Goal: Transaction & Acquisition: Obtain resource

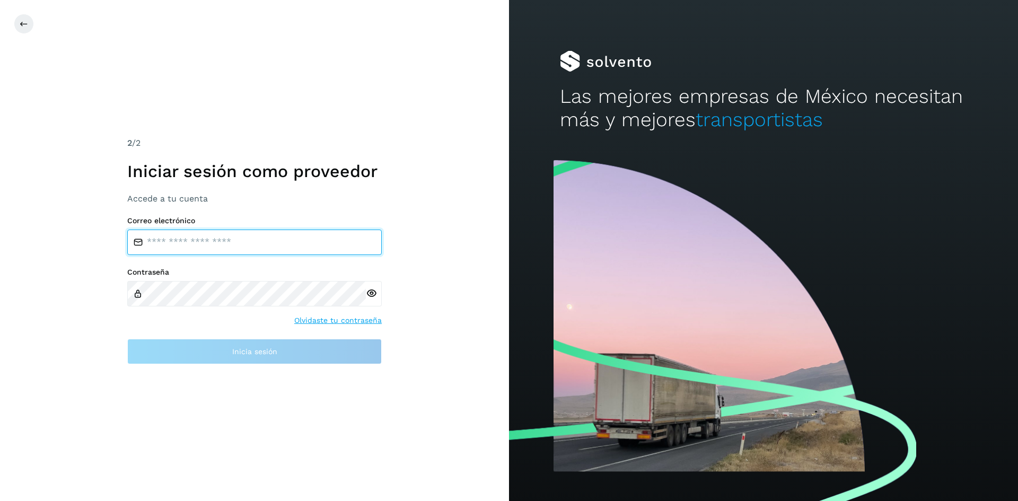
type input "**********"
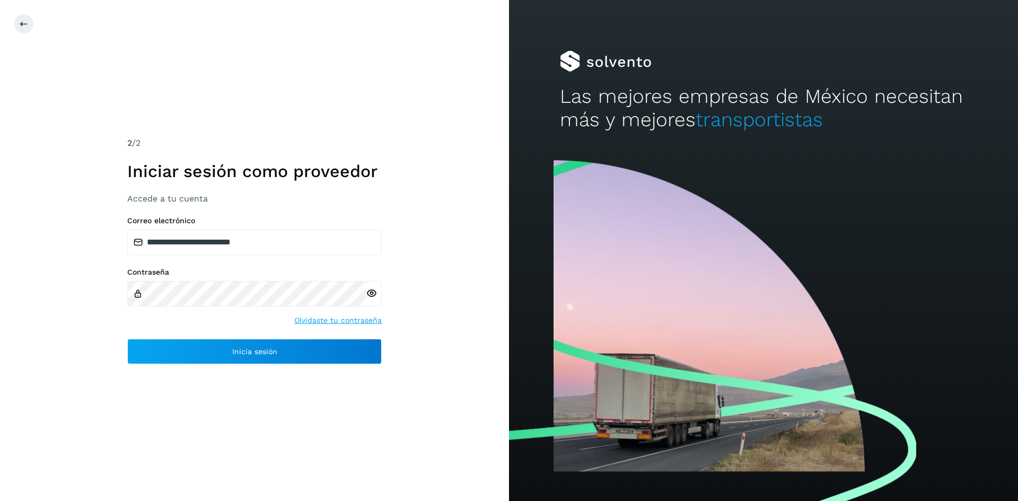
click at [369, 292] on icon at bounding box center [371, 293] width 11 height 11
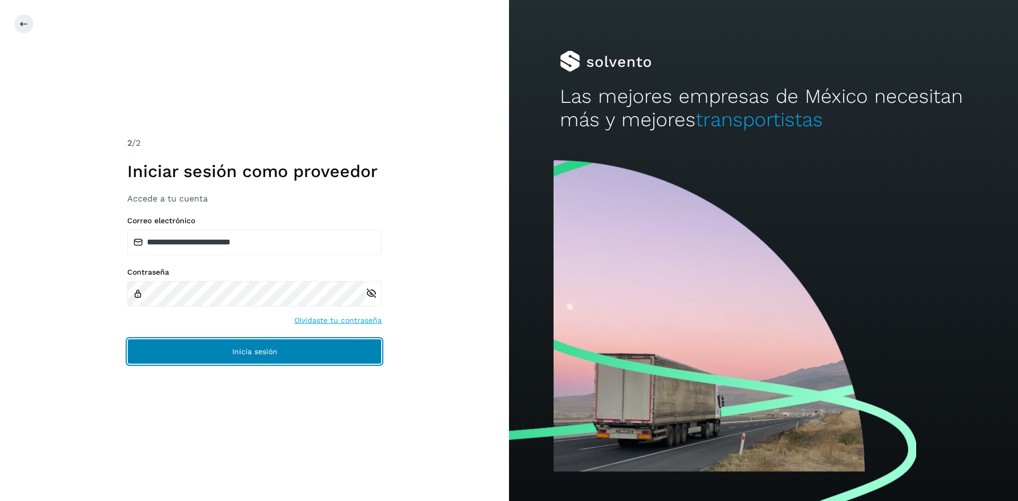
click at [151, 360] on button "Inicia sesión" at bounding box center [254, 351] width 255 height 25
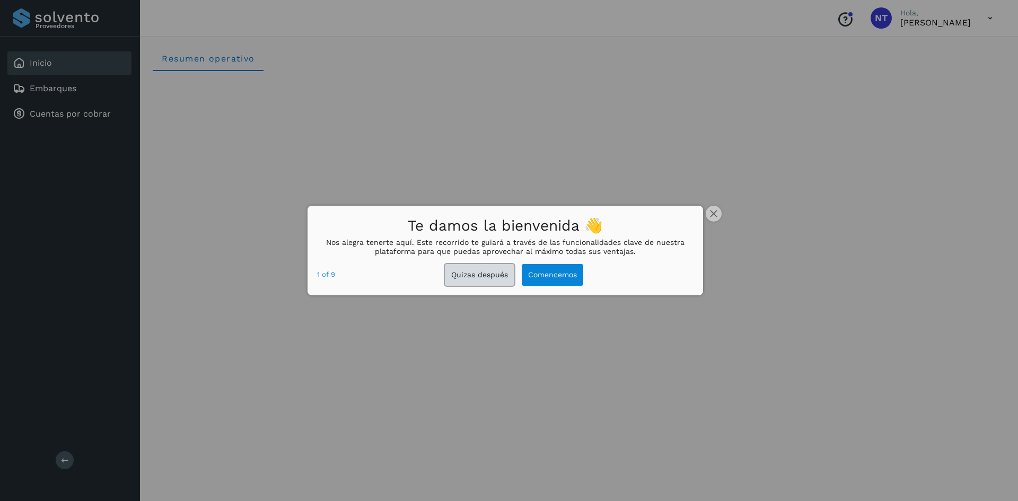
click at [481, 273] on button "Quizas después" at bounding box center [479, 275] width 69 height 22
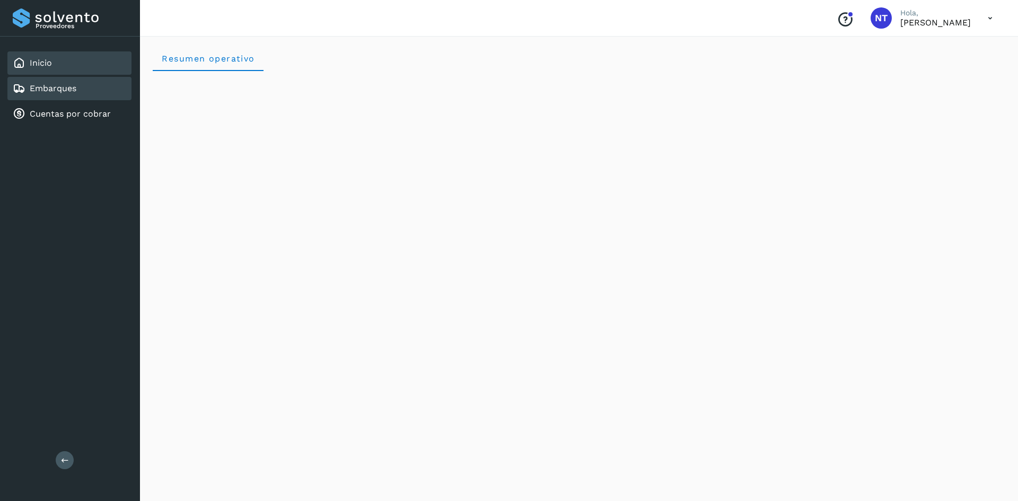
click at [66, 78] on div "Embarques" at bounding box center [69, 88] width 124 height 23
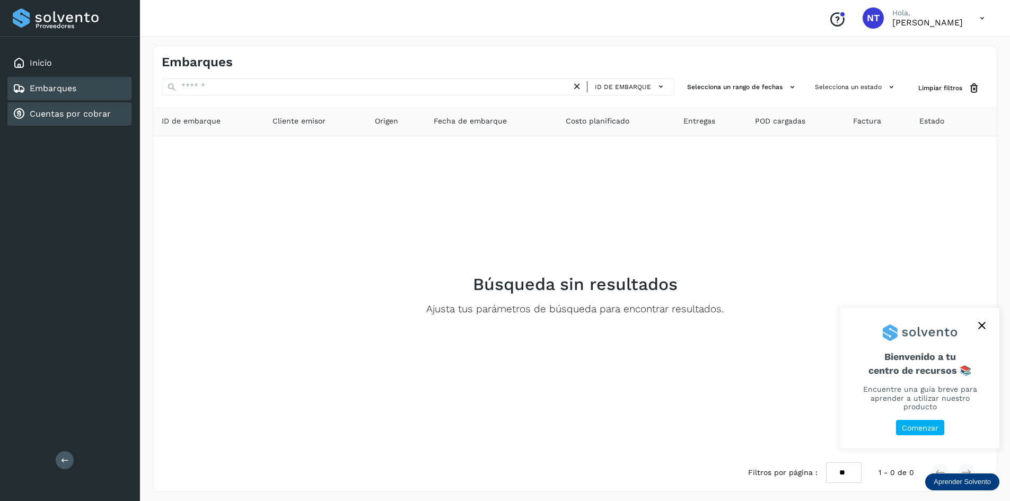
click at [64, 111] on link "Cuentas por cobrar" at bounding box center [70, 114] width 81 height 10
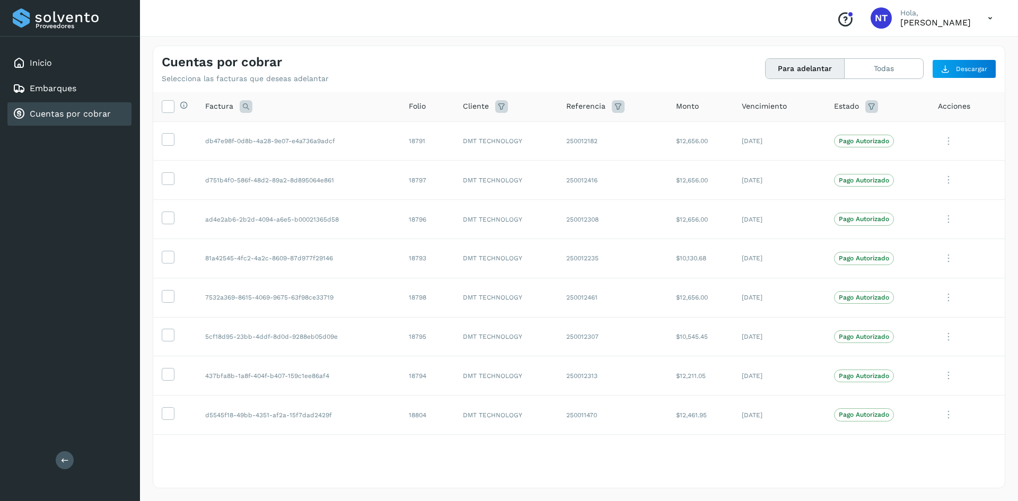
click at [754, 104] on span "Vencimiento" at bounding box center [764, 106] width 45 height 11
click at [763, 104] on span "Vencimiento" at bounding box center [764, 106] width 45 height 11
drag, startPoint x: 763, startPoint y: 104, endPoint x: 767, endPoint y: 109, distance: 6.0
click at [763, 106] on span "Vencimiento" at bounding box center [764, 106] width 45 height 11
click at [769, 108] on span "Vencimiento" at bounding box center [764, 106] width 45 height 11
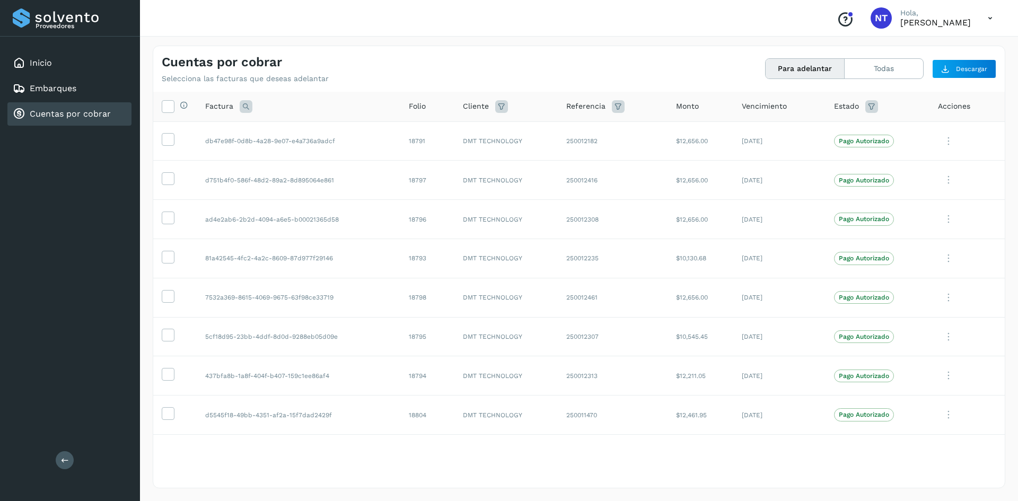
click at [498, 105] on icon at bounding box center [501, 106] width 13 height 13
click at [566, 136] on input "text" at bounding box center [561, 133] width 115 height 17
click at [566, 133] on div at bounding box center [509, 250] width 1018 height 501
click at [612, 106] on icon at bounding box center [618, 106] width 13 height 13
click at [612, 102] on icon at bounding box center [618, 106] width 13 height 13
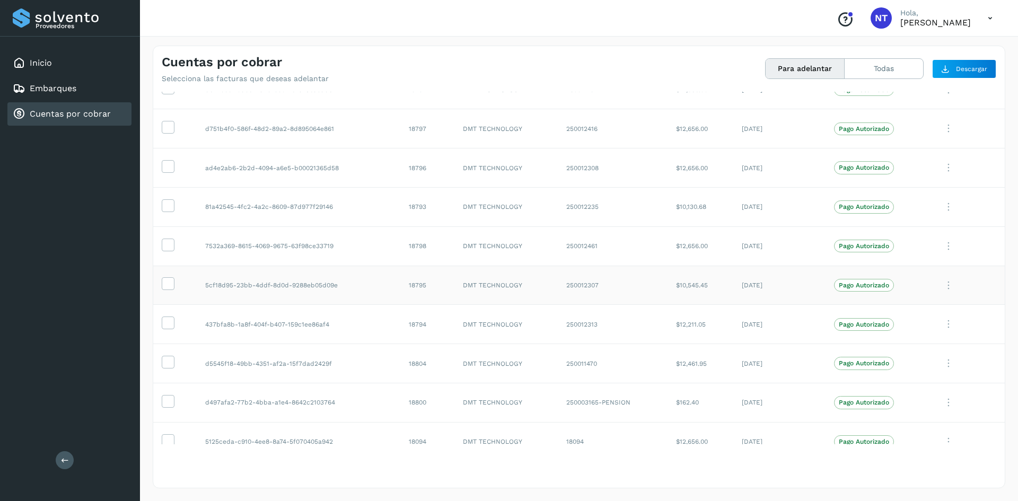
scroll to position [69, 0]
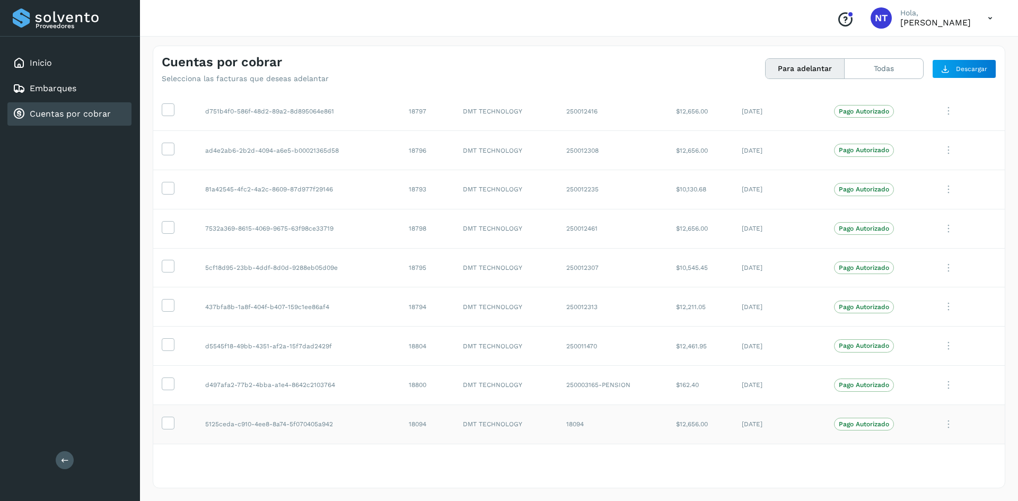
click at [938, 83] on icon at bounding box center [948, 73] width 21 height 22
click at [925, 341] on button "Ver Detalle" at bounding box center [933, 336] width 126 height 21
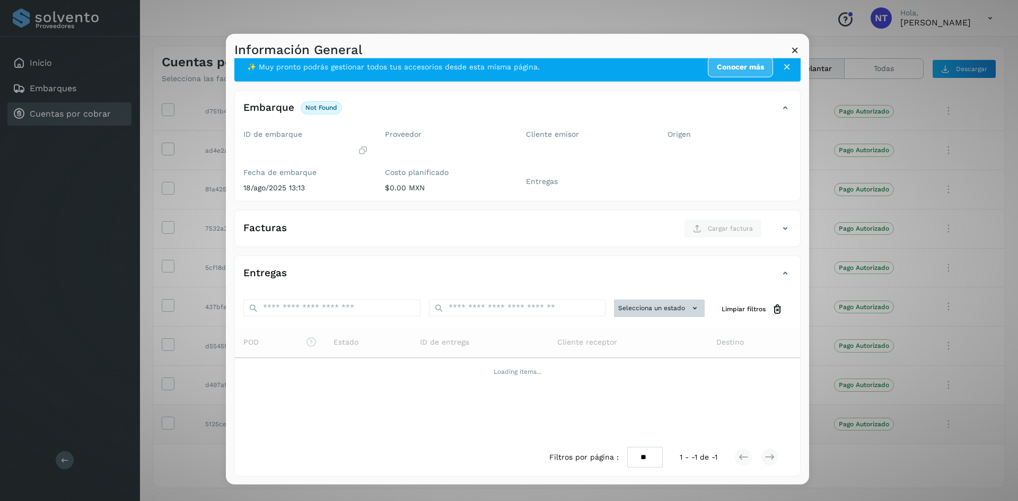
scroll to position [0, 0]
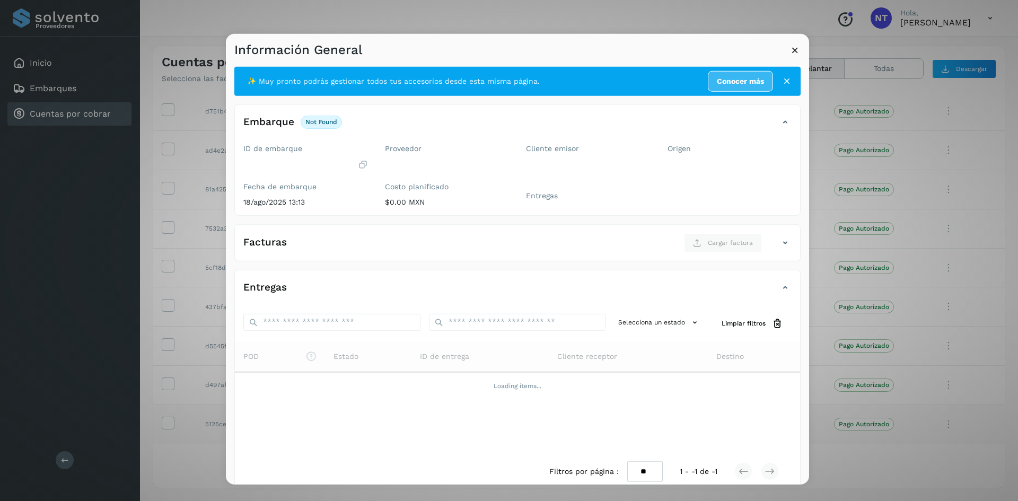
click at [796, 51] on icon at bounding box center [795, 49] width 11 height 11
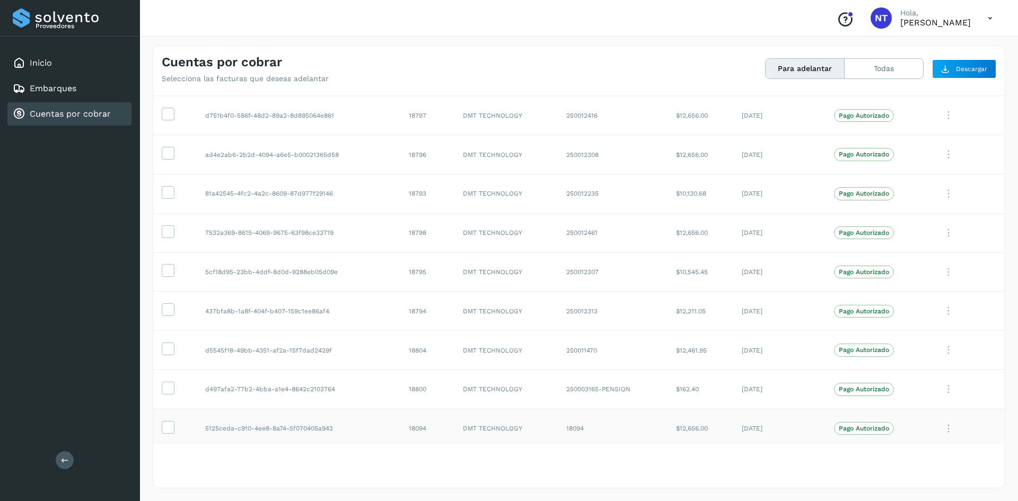
scroll to position [69, 0]
click at [169, 423] on icon at bounding box center [167, 422] width 11 height 11
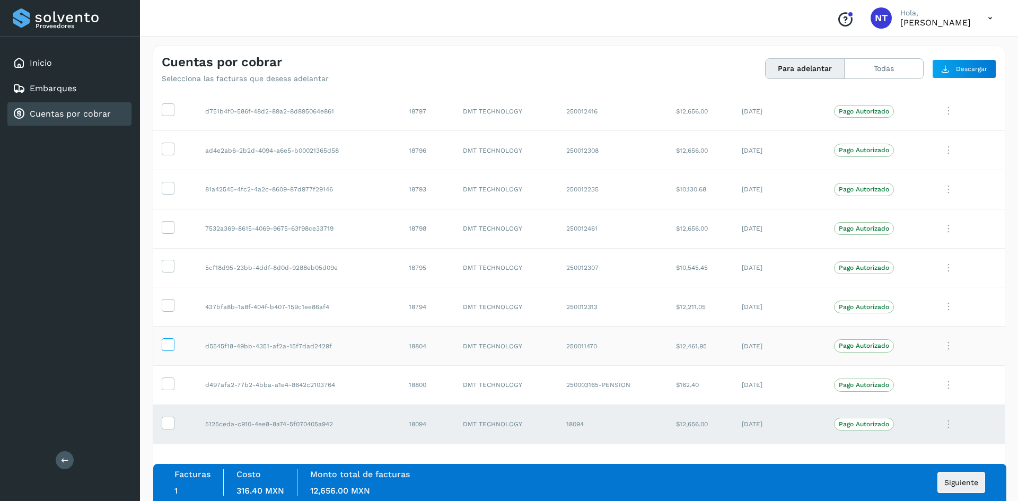
click at [166, 345] on icon at bounding box center [167, 343] width 11 height 11
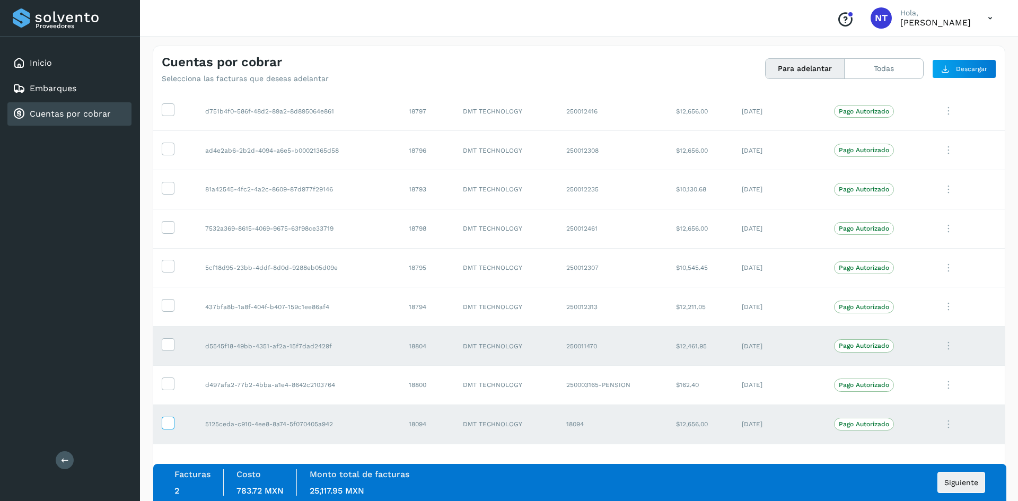
click at [169, 425] on icon at bounding box center [167, 422] width 11 height 11
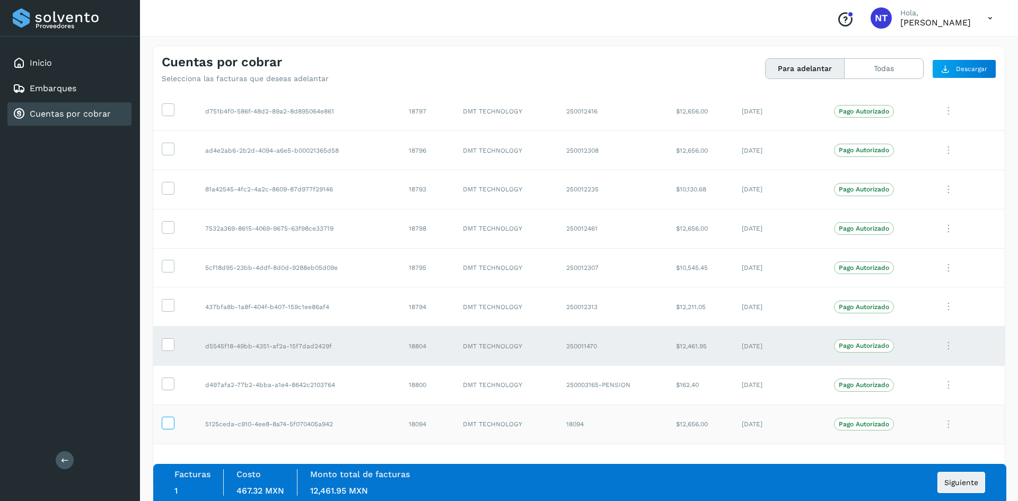
click at [170, 418] on icon at bounding box center [167, 422] width 11 height 11
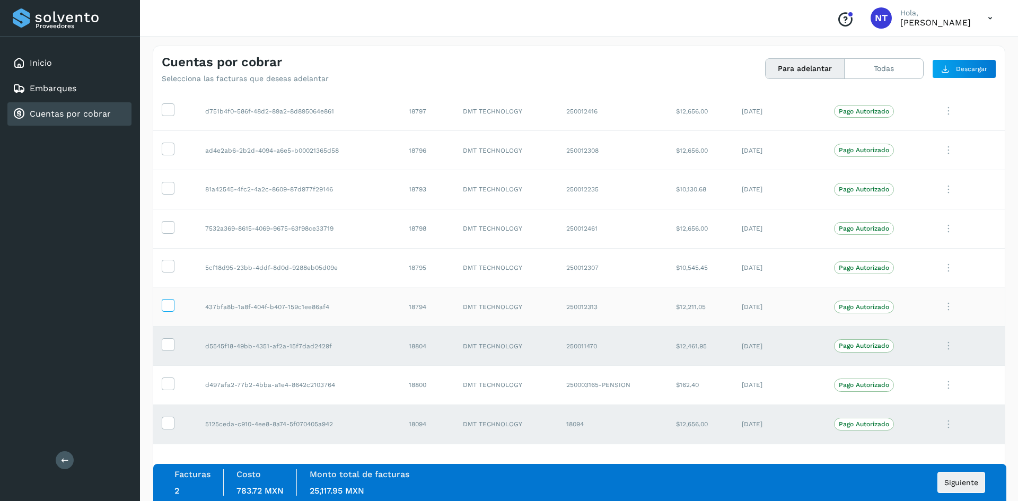
click at [165, 300] on icon at bounding box center [167, 304] width 11 height 11
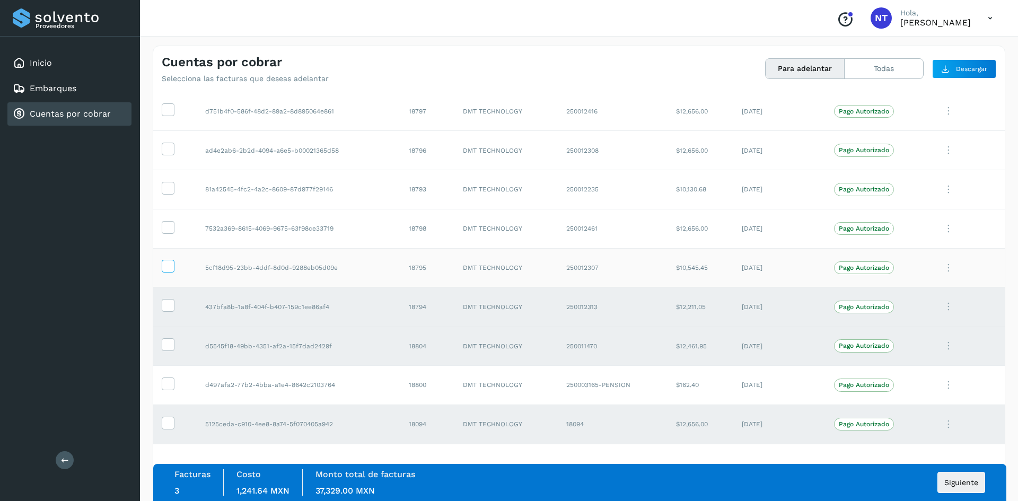
click at [167, 261] on icon at bounding box center [167, 265] width 11 height 11
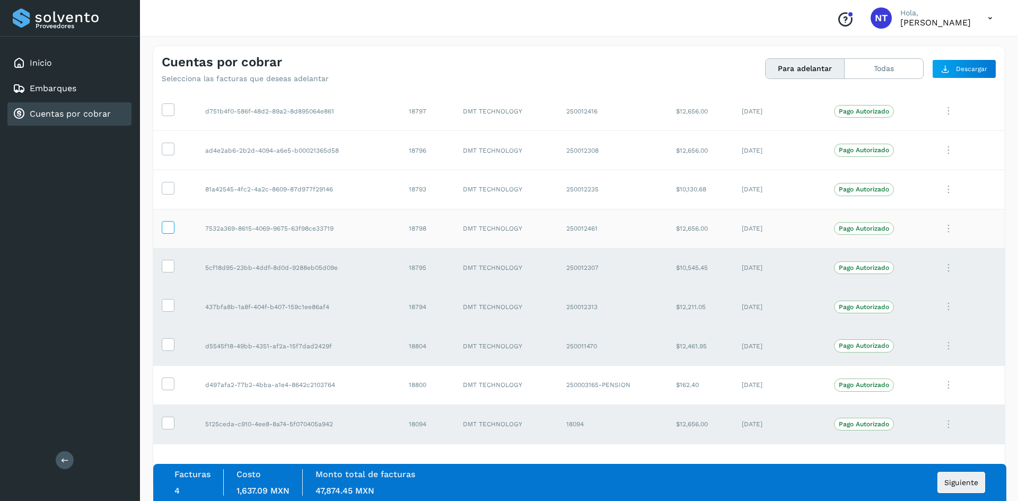
click at [172, 226] on icon at bounding box center [167, 226] width 11 height 11
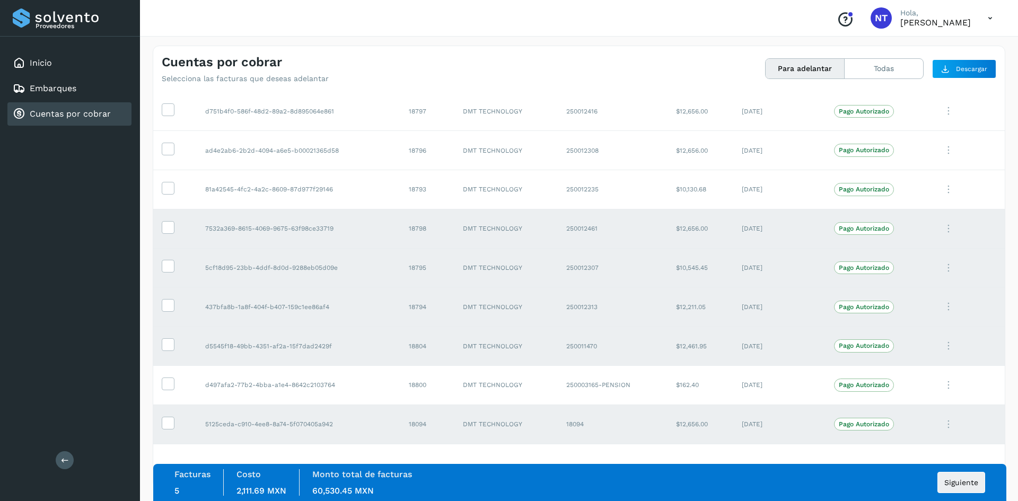
scroll to position [0, 0]
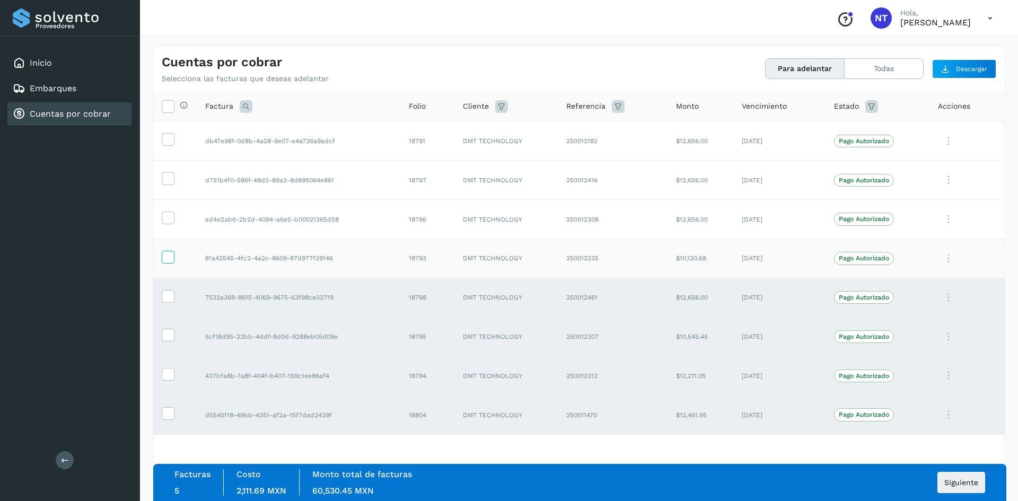
click at [169, 253] on icon at bounding box center [167, 256] width 11 height 11
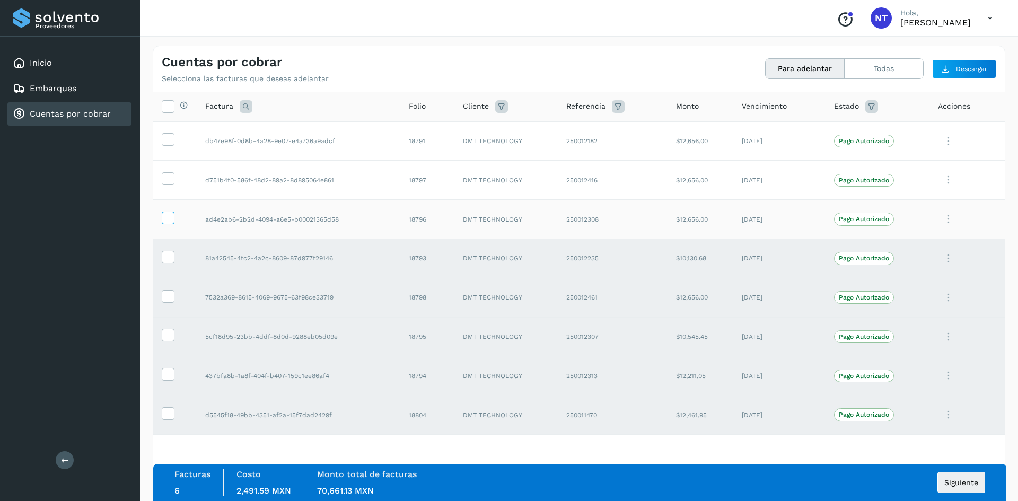
click at [171, 221] on icon at bounding box center [167, 217] width 11 height 11
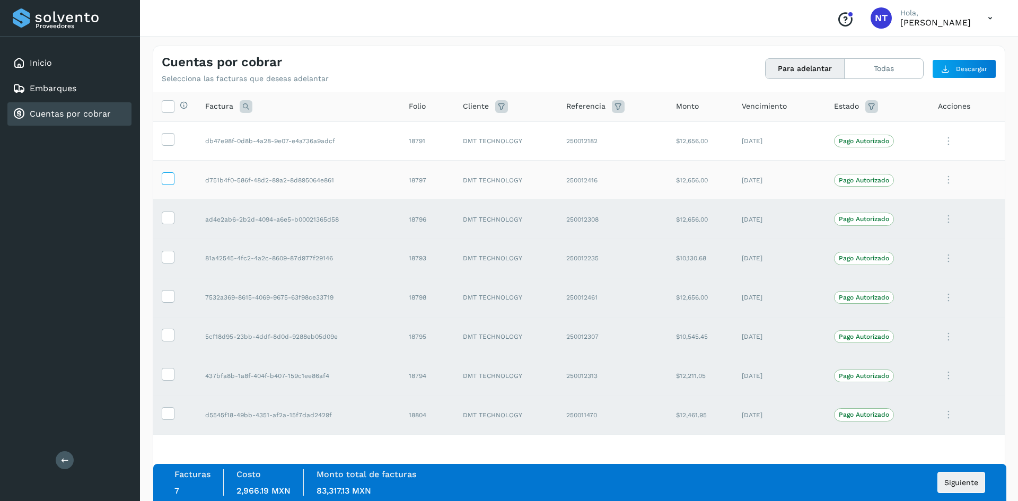
click at [173, 176] on label at bounding box center [168, 178] width 13 height 13
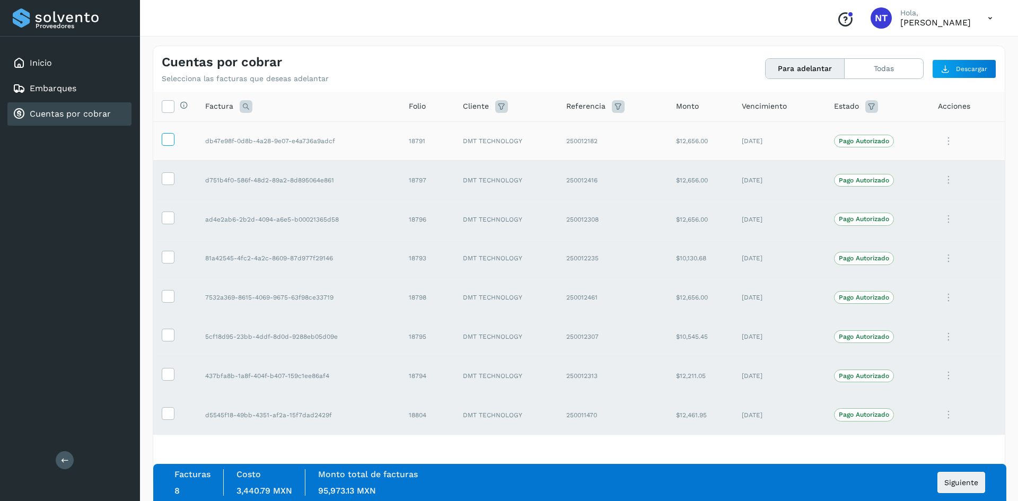
click at [168, 145] on label at bounding box center [168, 139] width 13 height 13
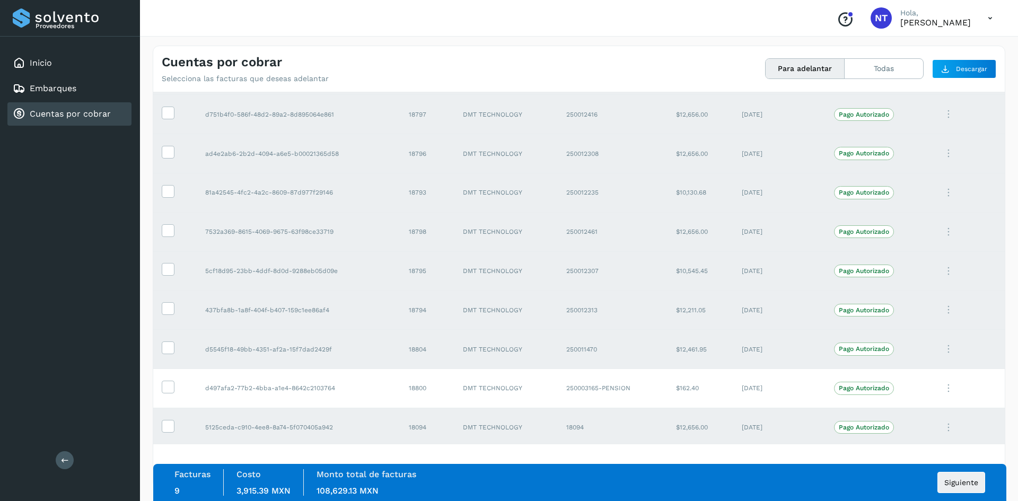
scroll to position [69, 0]
click at [953, 489] on button "Siguiente" at bounding box center [962, 482] width 48 height 21
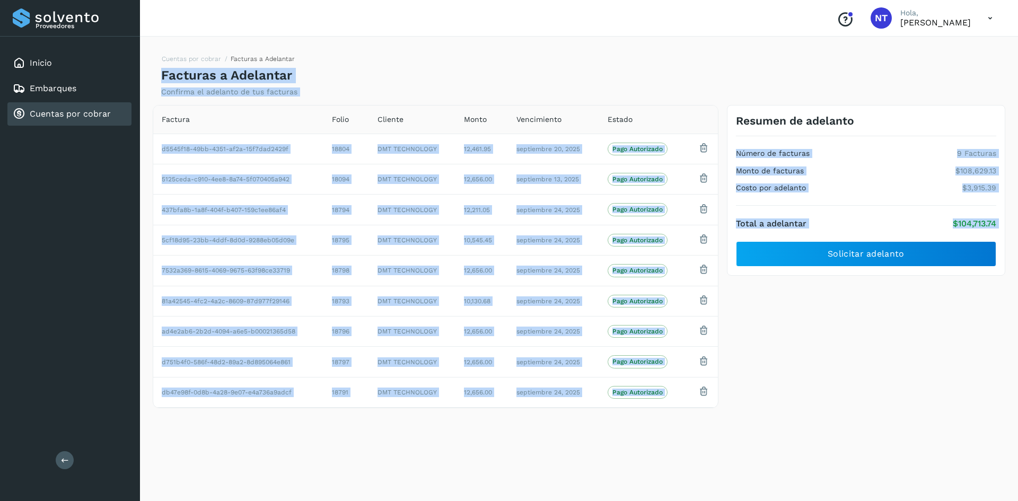
drag, startPoint x: 161, startPoint y: 74, endPoint x: 729, endPoint y: 437, distance: 673.7
click at [728, 436] on div "Cuentas por cobrar Facturas a Adelantar Facturas a Adelantar Confirma el adelan…" at bounding box center [579, 267] width 853 height 443
copy div "Facturas a Adelantar Confirma el adelanto de tus facturas Factura Folio Cliente…"
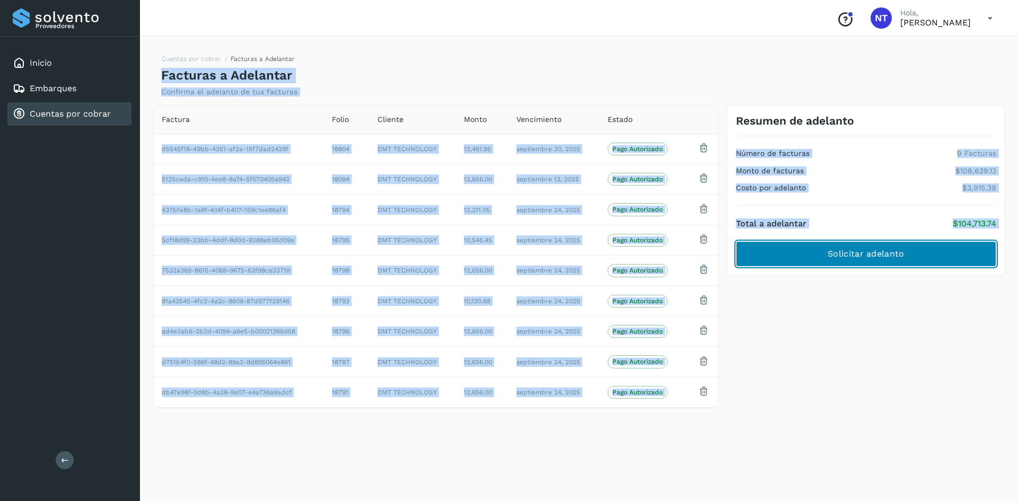
click at [855, 253] on span "Solicitar adelanto" at bounding box center [866, 254] width 76 height 12
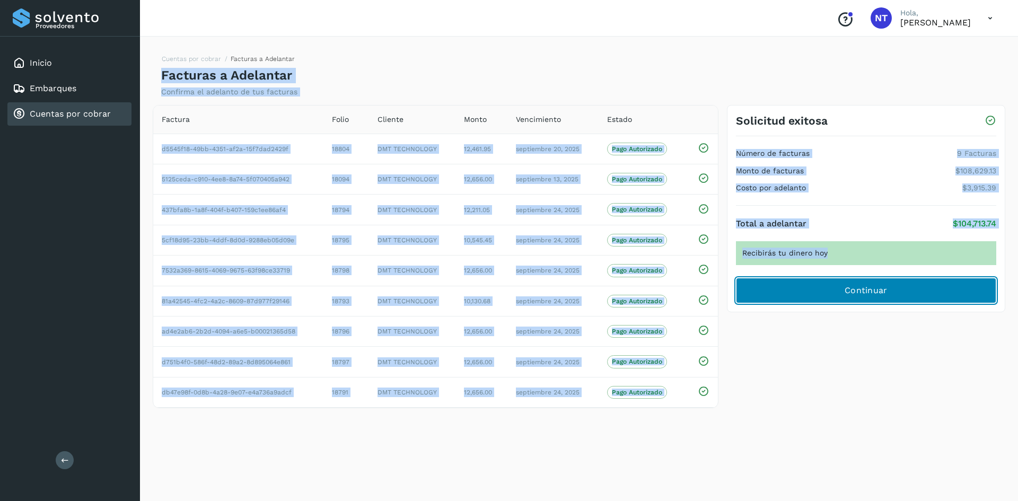
click at [854, 288] on span "Continuar" at bounding box center [866, 291] width 43 height 12
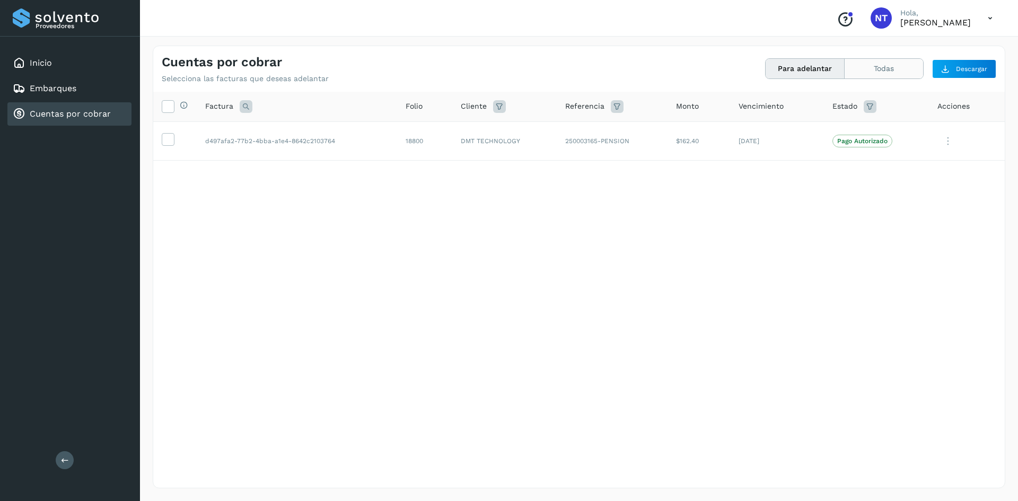
click at [879, 72] on button "Todas" at bounding box center [884, 69] width 78 height 20
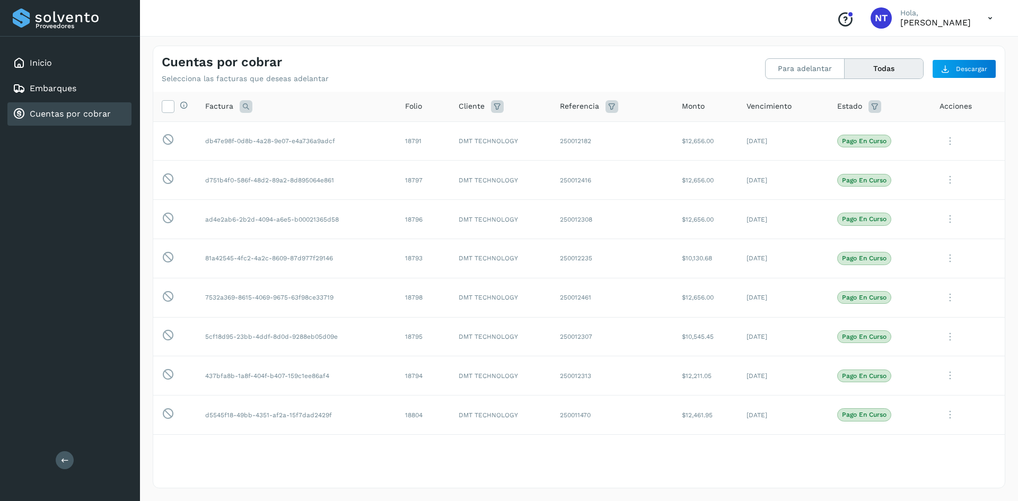
click at [993, 13] on icon at bounding box center [990, 18] width 22 height 22
click at [947, 49] on div "Cerrar sesión" at bounding box center [937, 48] width 126 height 20
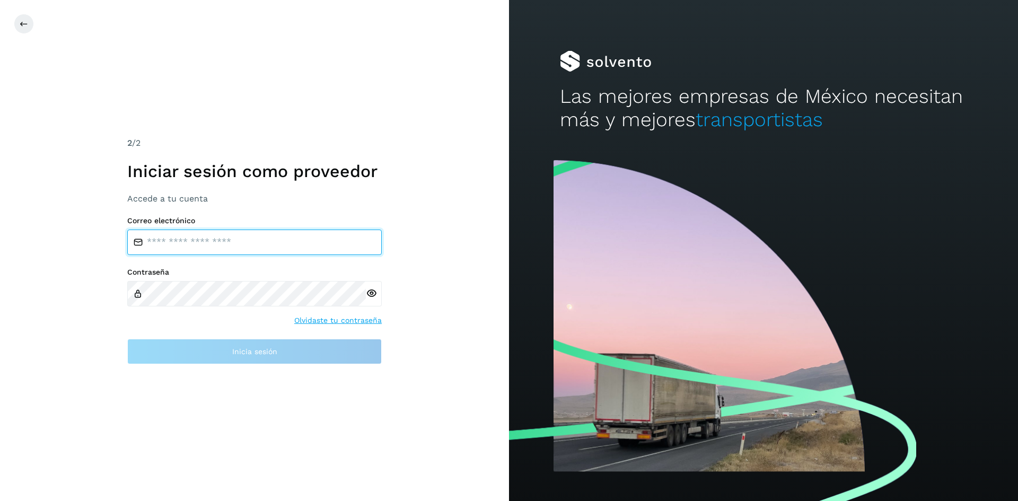
type input "**********"
